Goal: Transaction & Acquisition: Purchase product/service

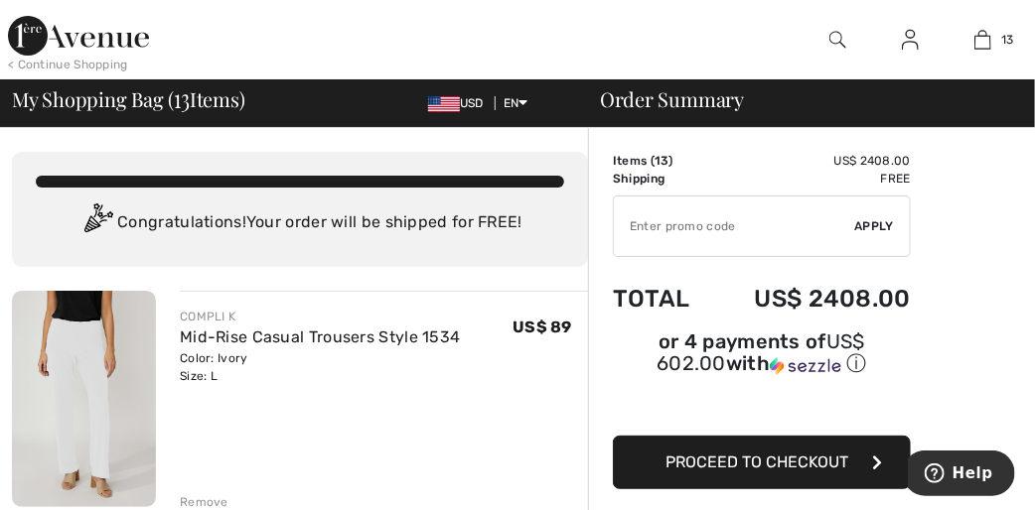
click at [80, 349] on img at bounding box center [84, 399] width 144 height 216
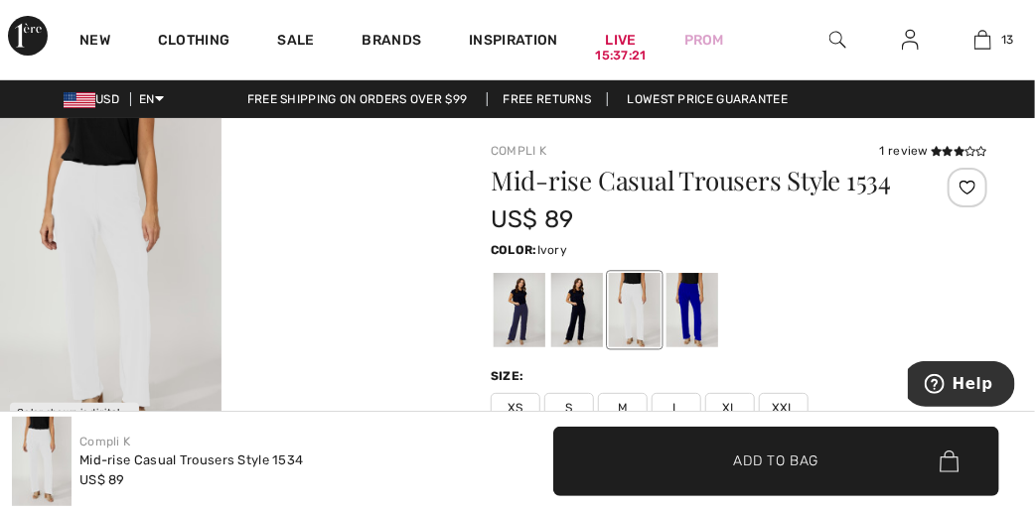
checkbox input "true"
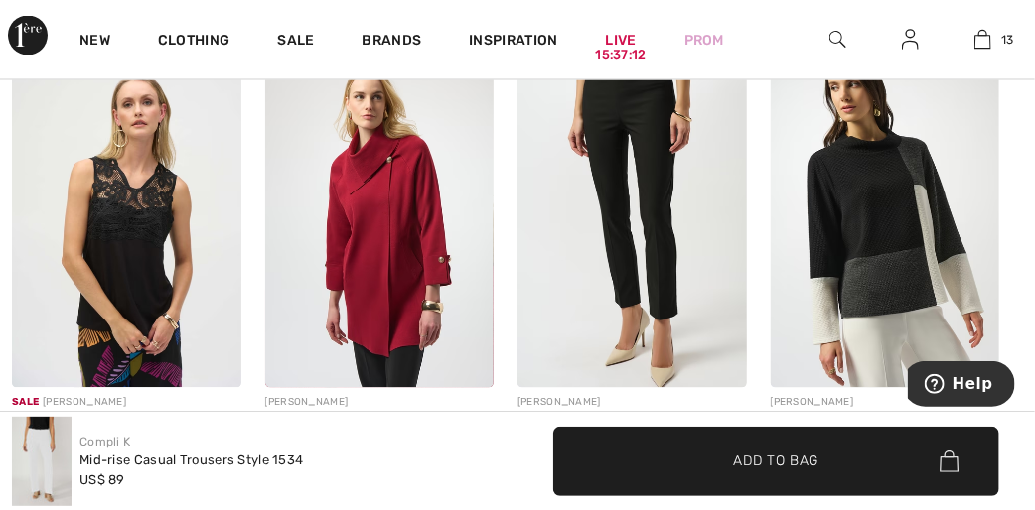
scroll to position [1192, 0]
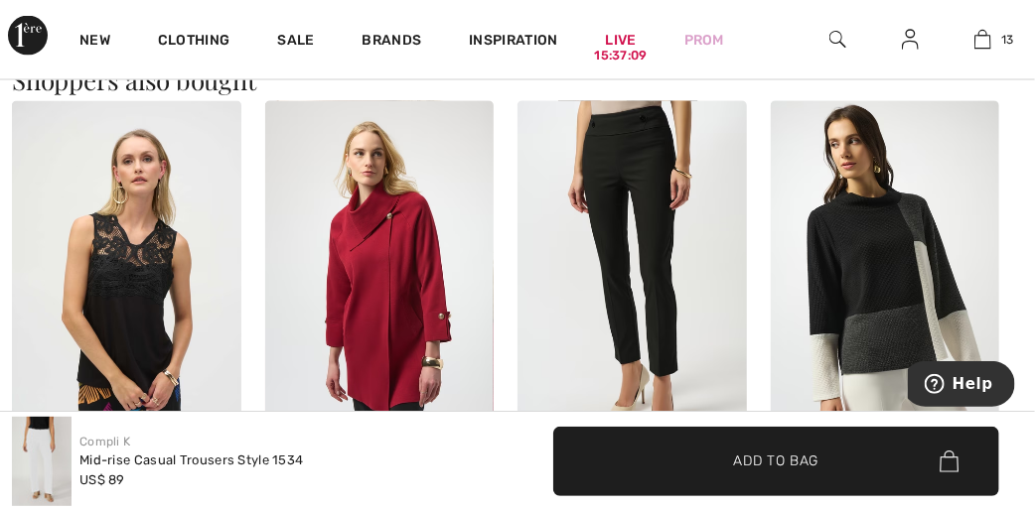
click at [409, 263] on img at bounding box center [379, 273] width 229 height 344
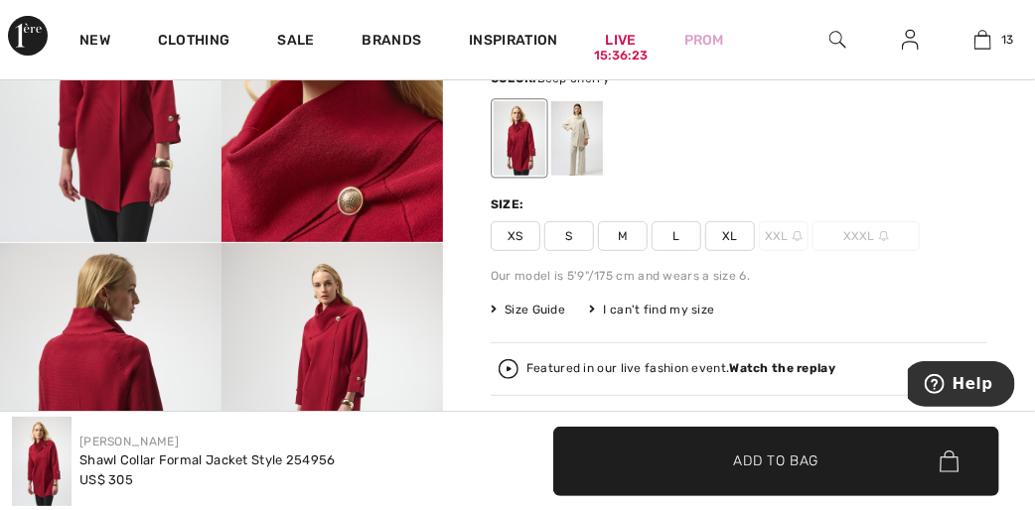
scroll to position [238, 0]
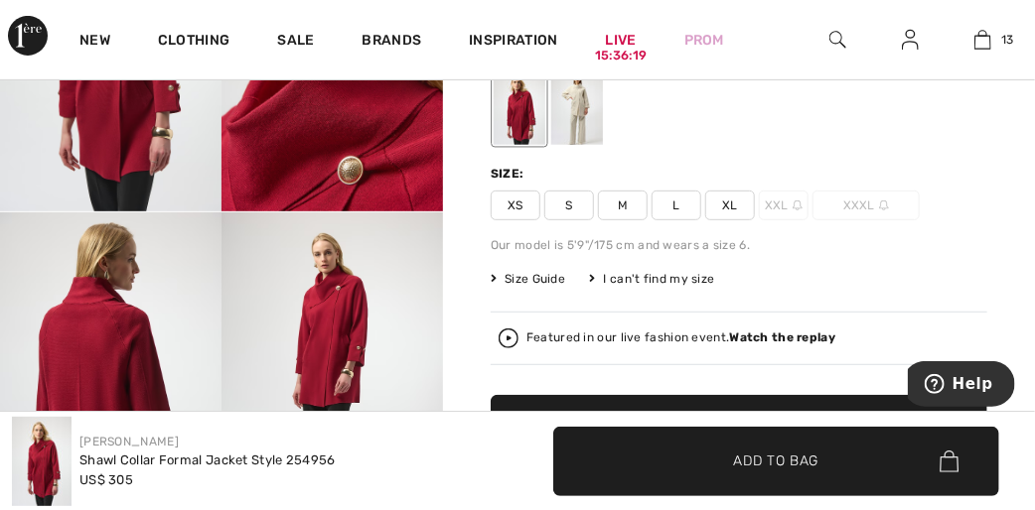
click at [731, 207] on span "XL" at bounding box center [730, 206] width 50 height 30
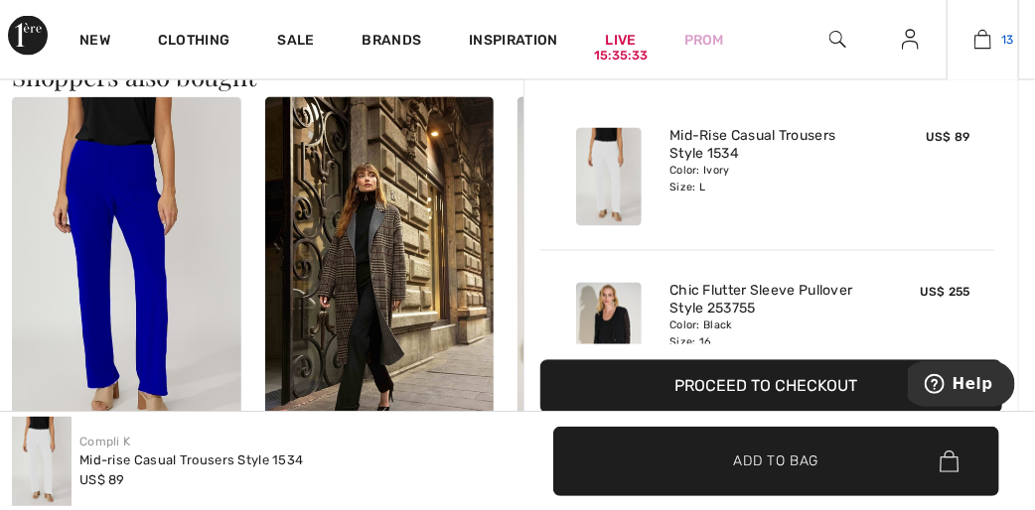
click at [984, 40] on img at bounding box center [982, 40] width 17 height 24
